Goal: Transaction & Acquisition: Obtain resource

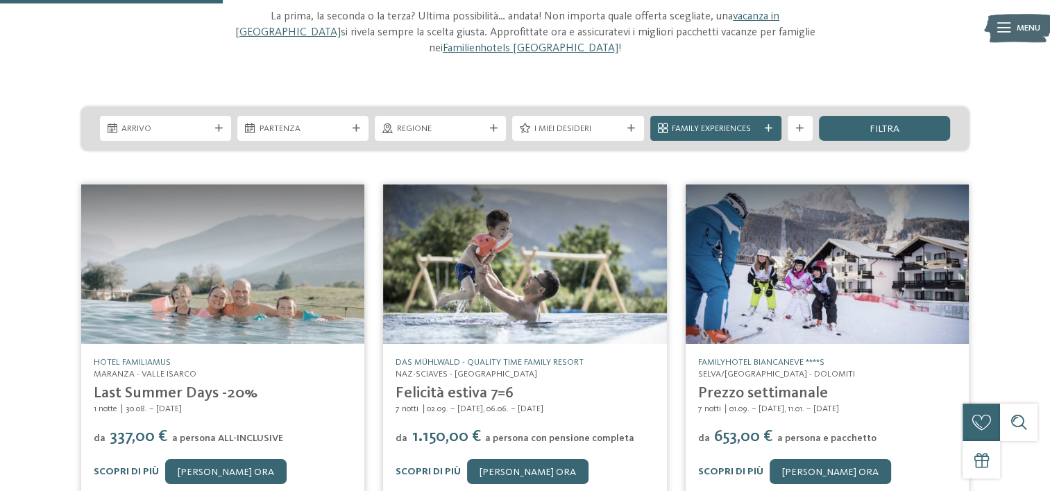
scroll to position [139, 0]
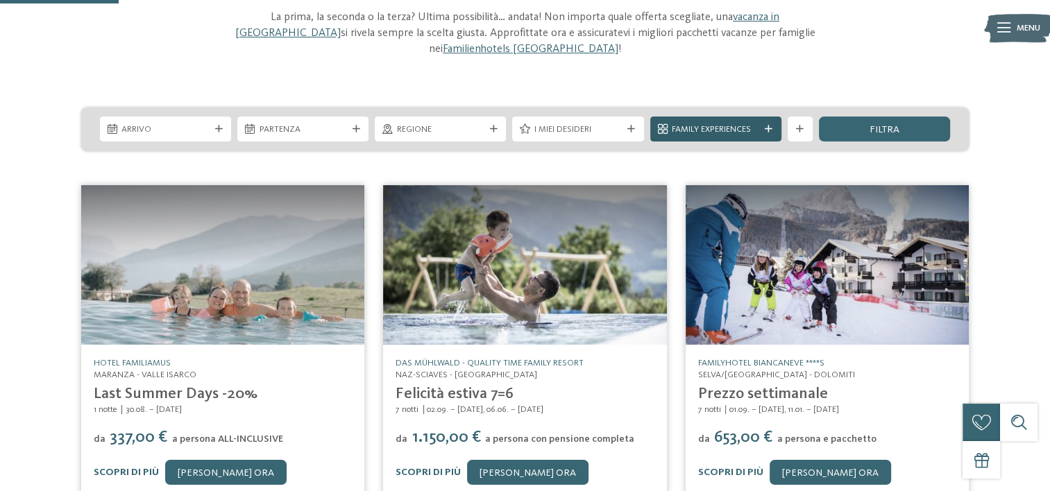
click at [769, 117] on div "Family Experiences" at bounding box center [715, 129] width 131 height 25
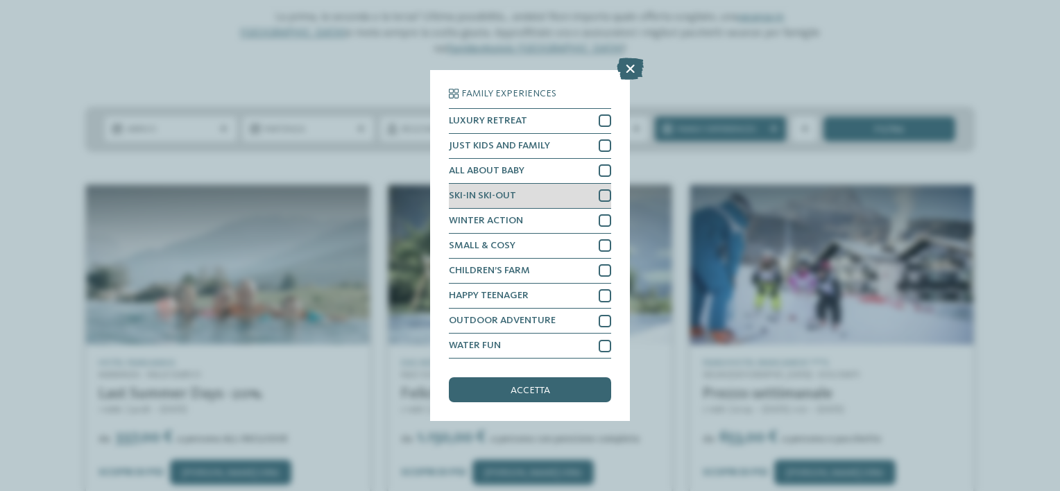
click at [601, 198] on div at bounding box center [605, 195] width 12 height 12
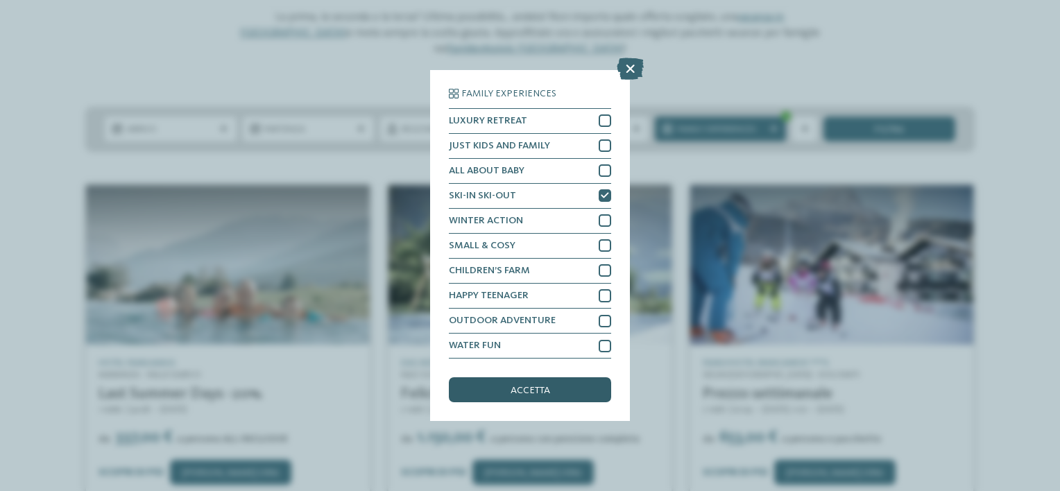
click at [568, 391] on div "accetta" at bounding box center [530, 389] width 162 height 25
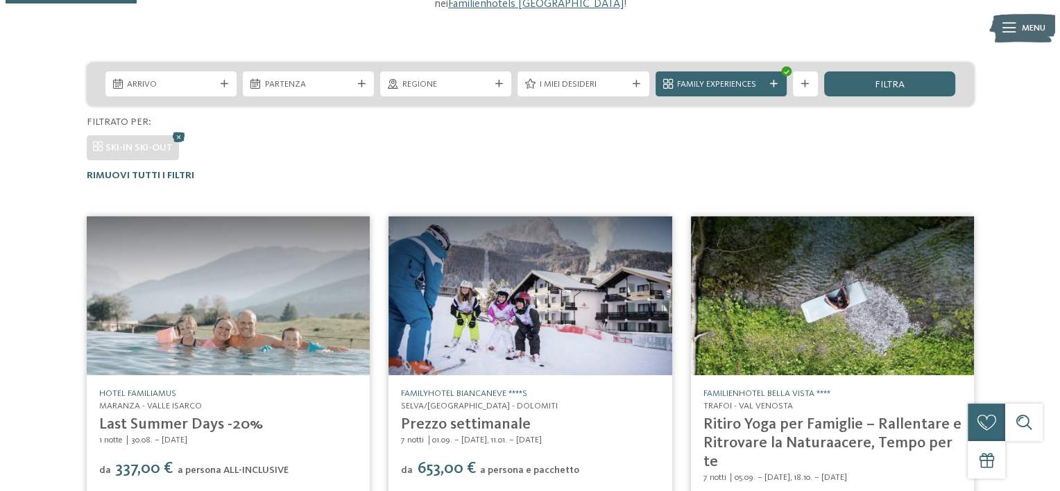
scroll to position [160, 0]
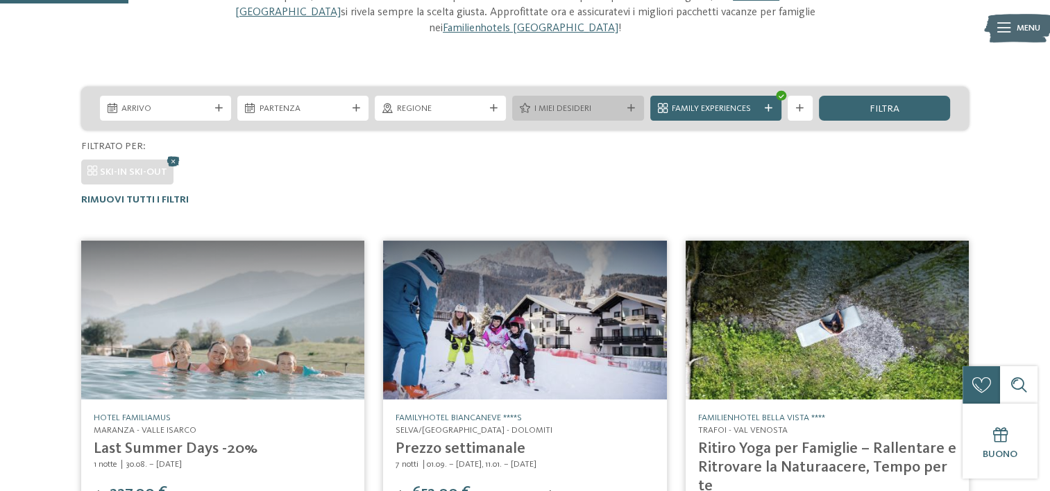
click at [592, 101] on div "I miei desideri" at bounding box center [578, 107] width 94 height 13
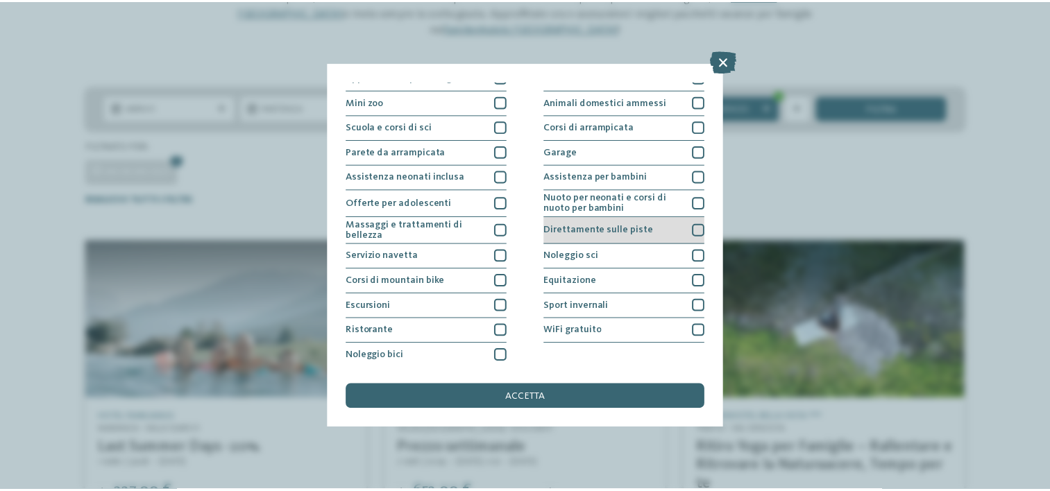
scroll to position [0, 0]
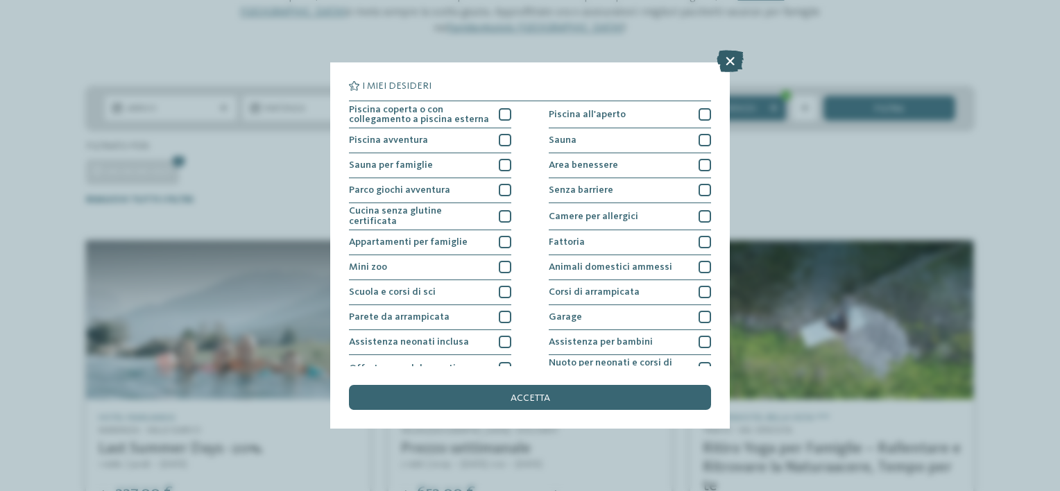
click at [736, 61] on icon at bounding box center [730, 61] width 27 height 22
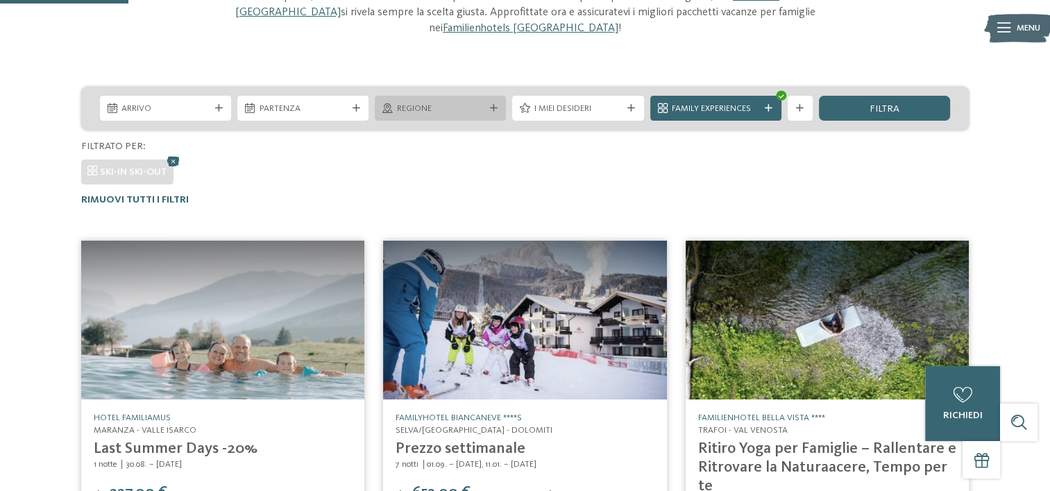
click at [453, 103] on span "Regione" at bounding box center [440, 109] width 87 height 12
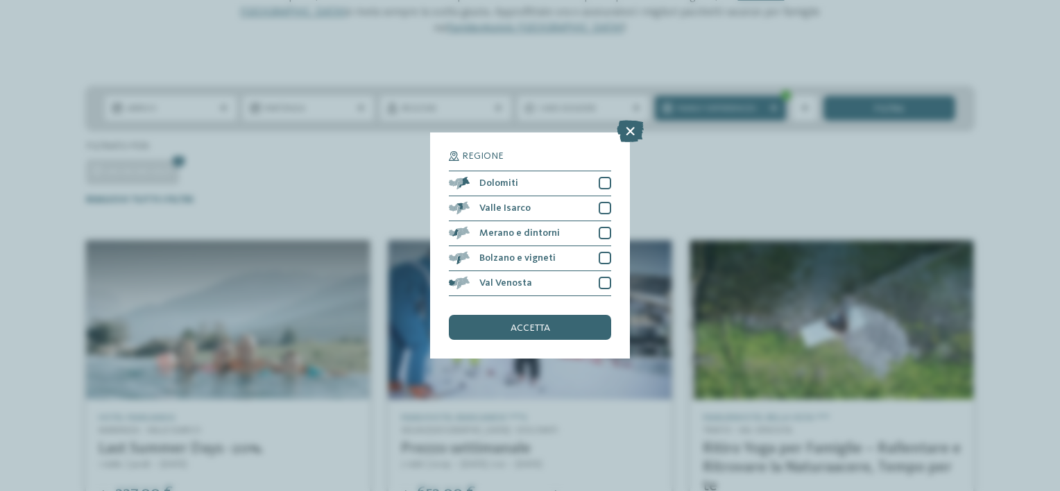
click at [627, 131] on icon at bounding box center [630, 131] width 27 height 22
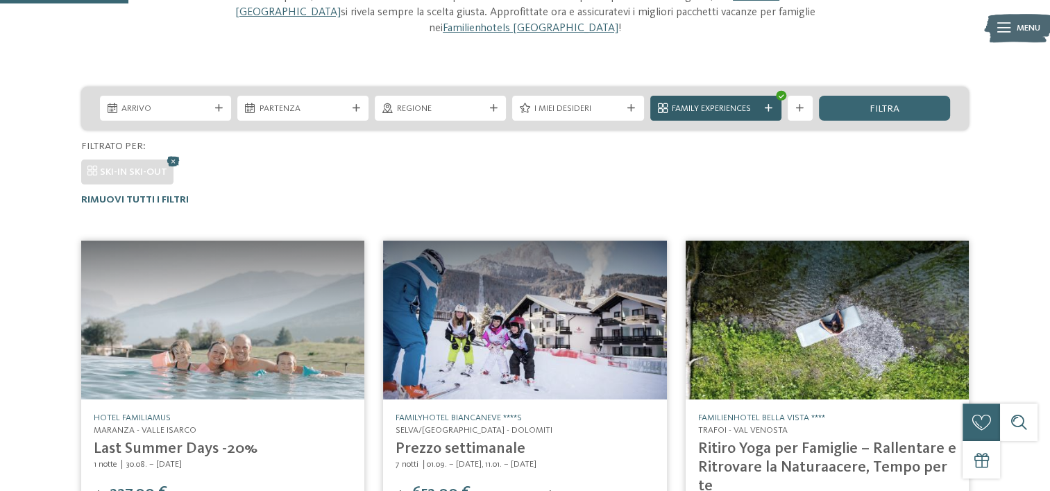
click at [726, 103] on span "Family Experiences" at bounding box center [715, 109] width 87 height 12
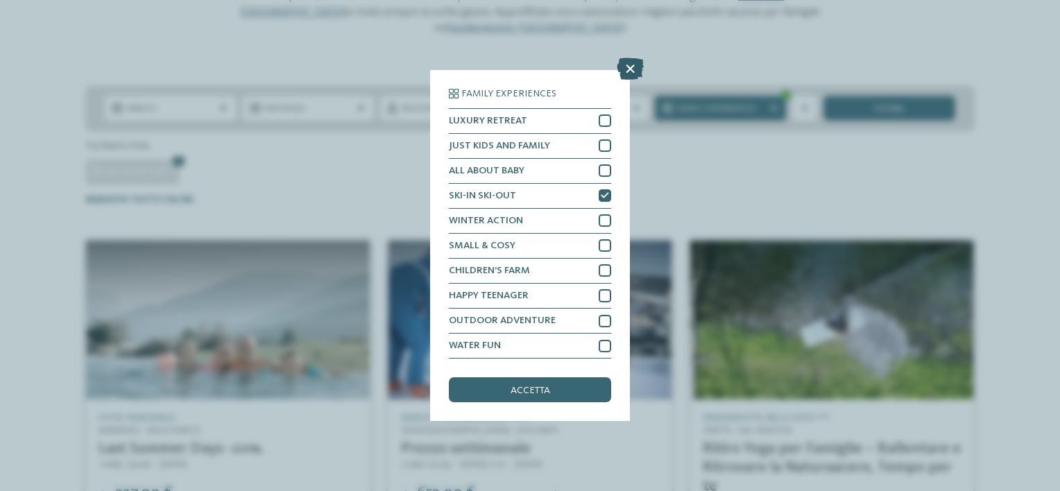
click at [630, 67] on icon at bounding box center [630, 69] width 27 height 22
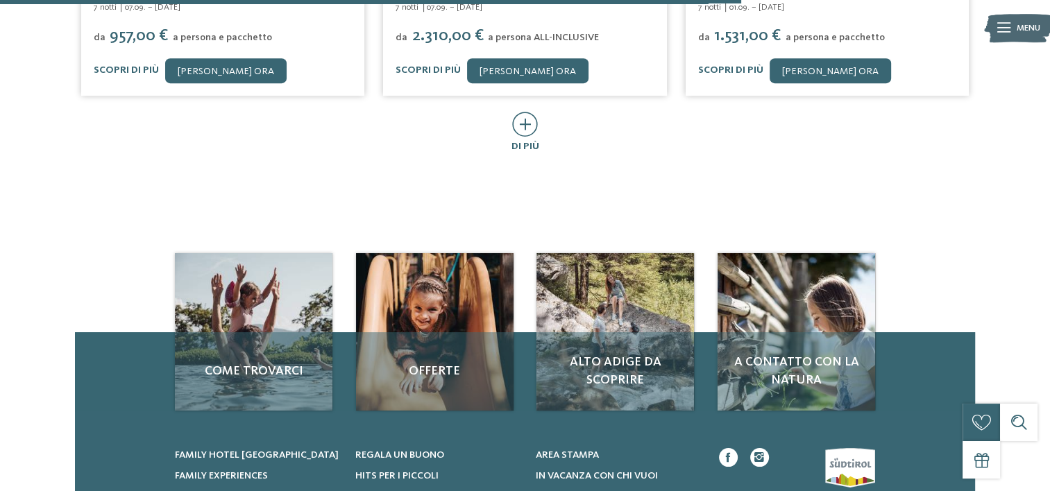
scroll to position [992, 0]
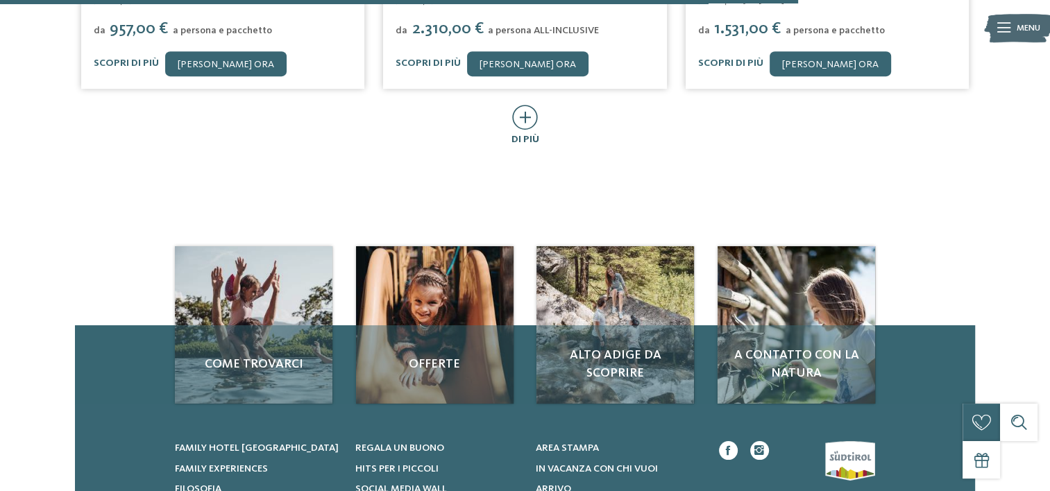
click at [515, 105] on icon at bounding box center [525, 117] width 26 height 25
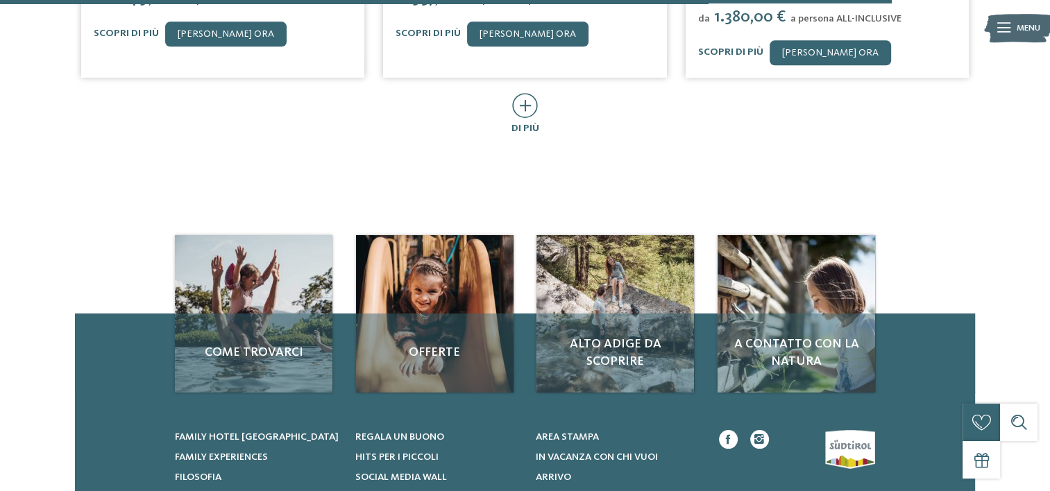
scroll to position [1686, 0]
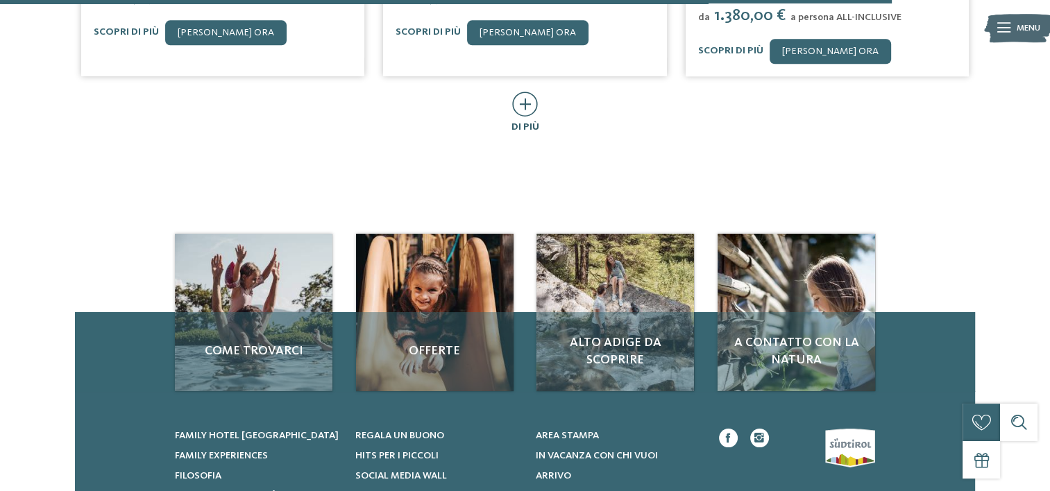
click at [526, 92] on icon at bounding box center [525, 104] width 26 height 25
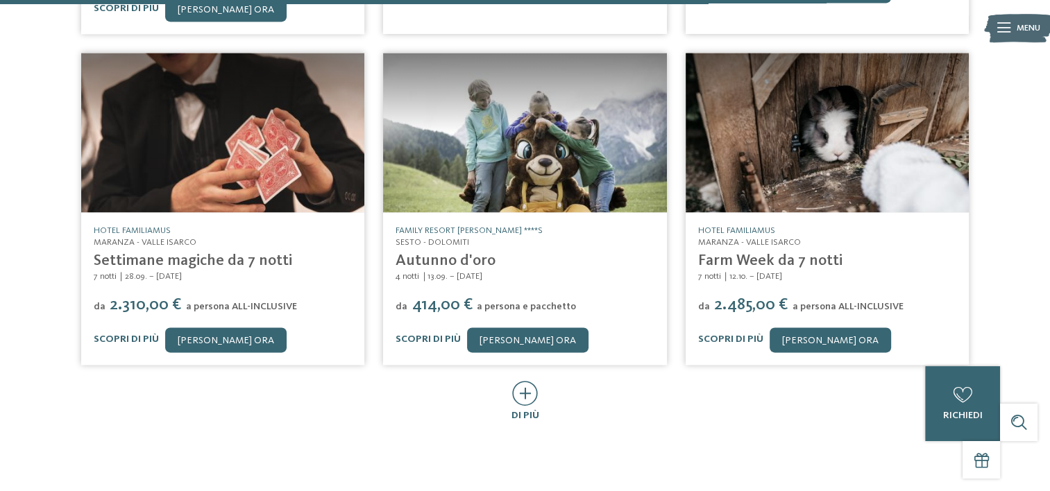
scroll to position [2102, 0]
